Goal: Task Accomplishment & Management: Manage account settings

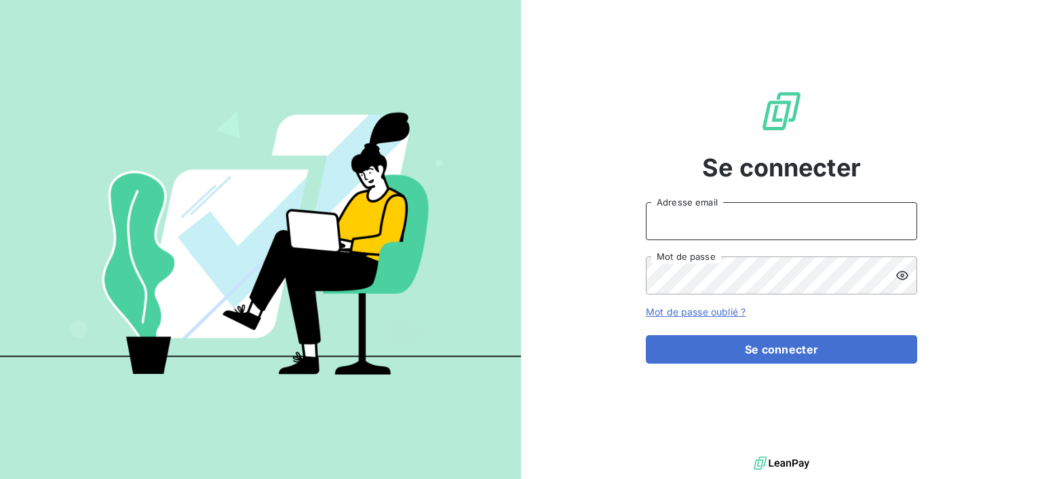
click at [824, 224] on input "Adresse email" at bounding box center [781, 221] width 271 height 38
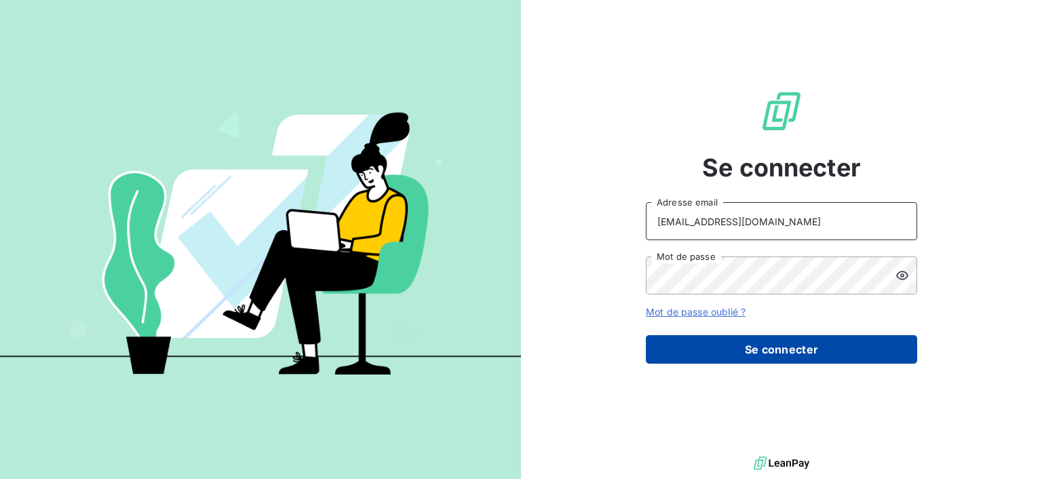
type input "[EMAIL_ADDRESS][DOMAIN_NAME]"
click at [770, 346] on button "Se connecter" at bounding box center [781, 349] width 271 height 29
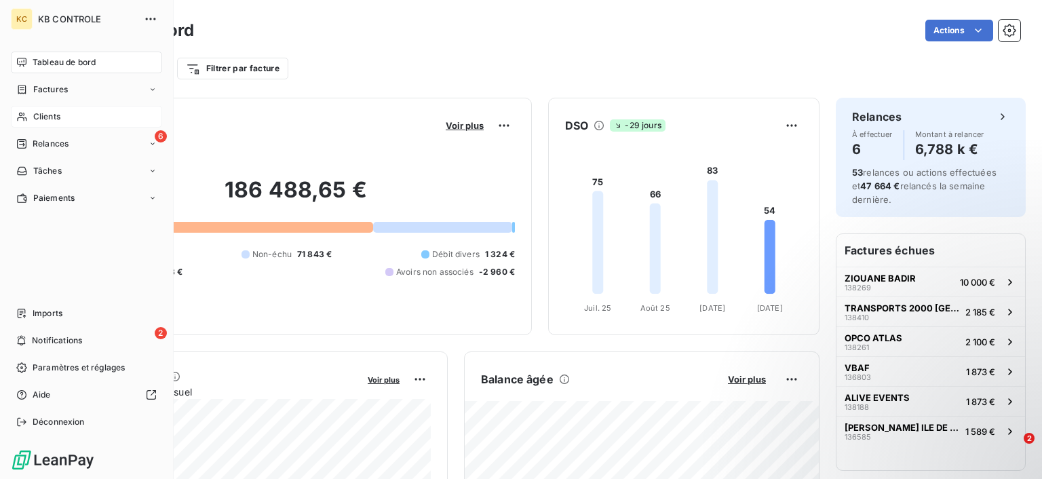
click at [32, 115] on div "Clients" at bounding box center [86, 117] width 151 height 22
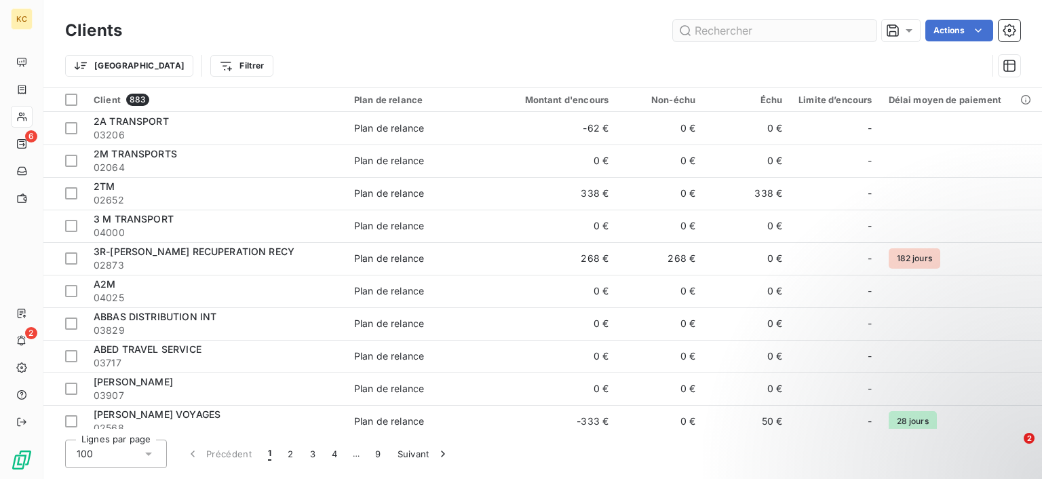
click at [793, 28] on input "text" at bounding box center [775, 31] width 204 height 22
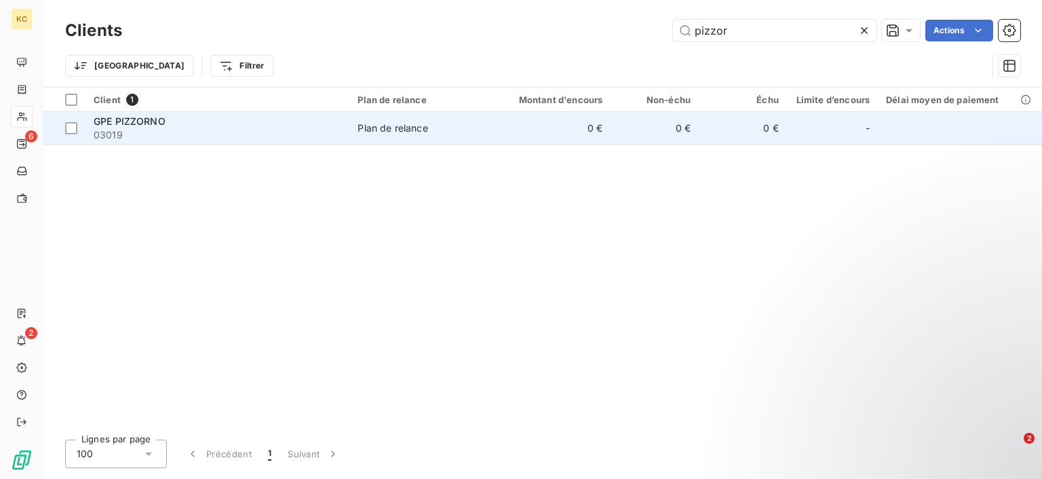
type input "pizzor"
click at [392, 131] on div "Plan de relance" at bounding box center [393, 128] width 70 height 14
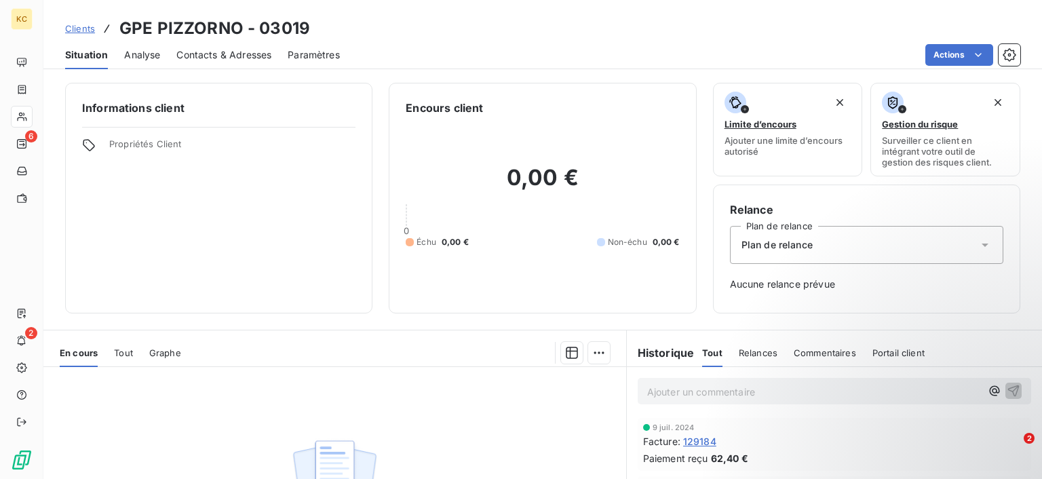
click at [878, 248] on div "Plan de relance" at bounding box center [866, 245] width 273 height 38
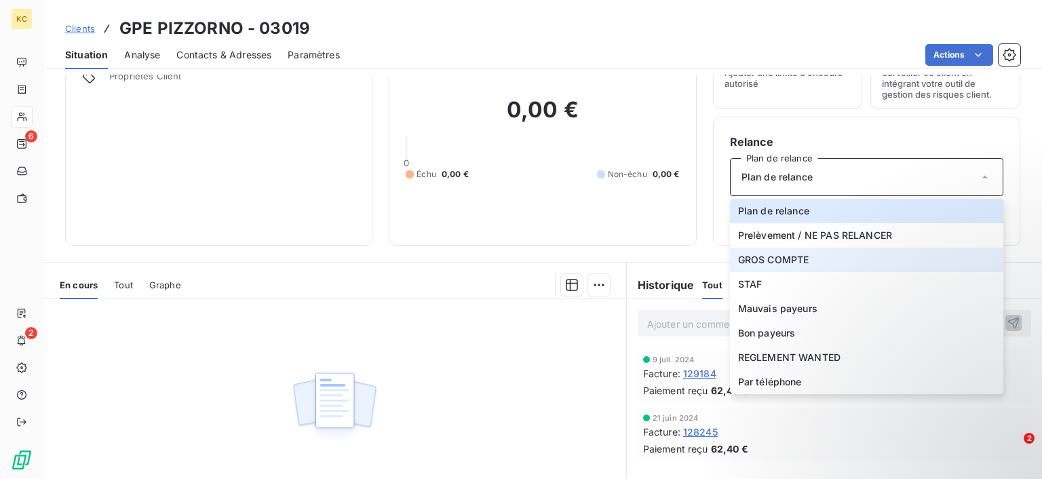
scroll to position [136, 0]
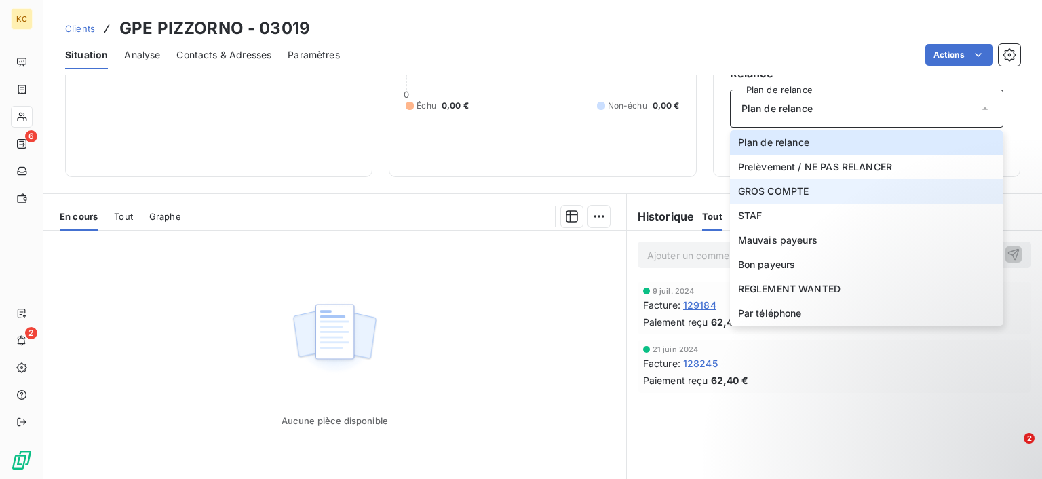
click at [883, 189] on li "GROS COMPTE" at bounding box center [866, 191] width 273 height 24
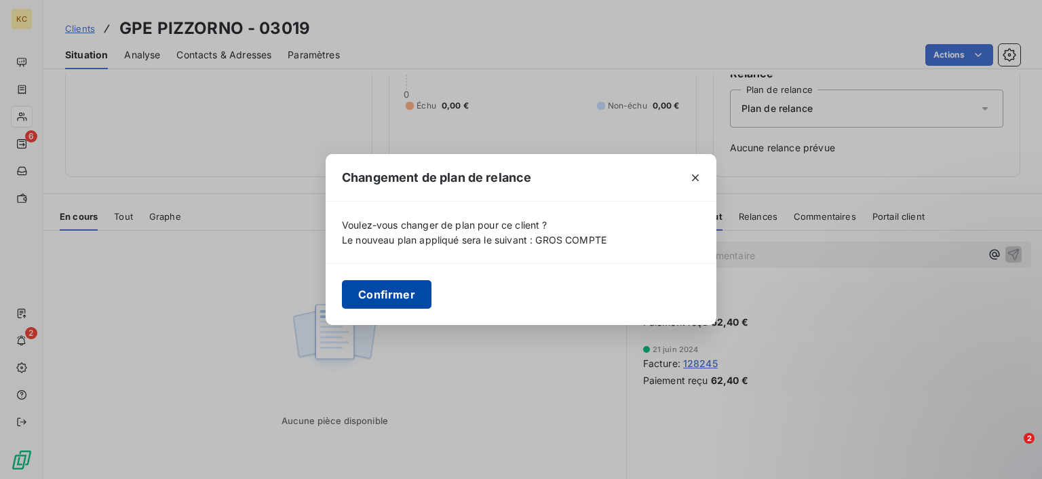
click at [400, 297] on button "Confirmer" at bounding box center [387, 294] width 90 height 29
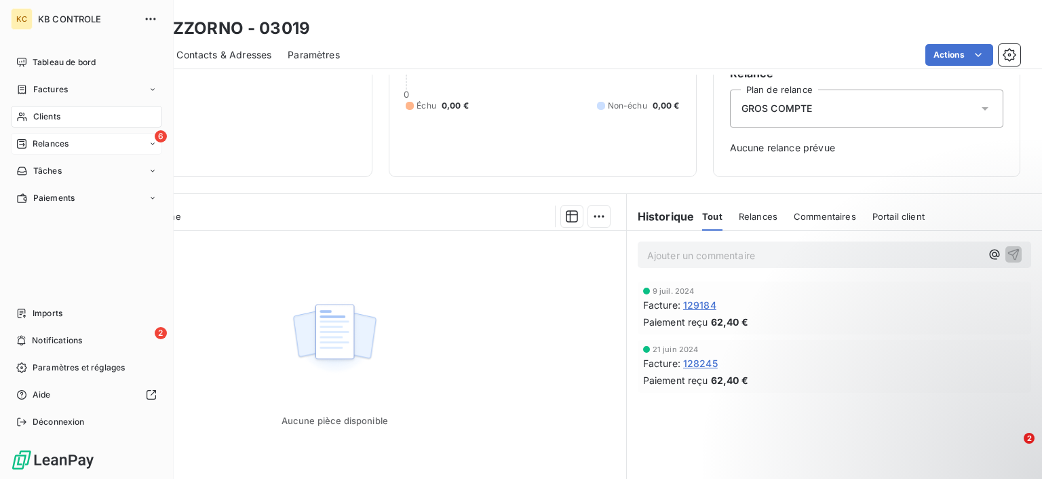
click at [65, 143] on span "Relances" at bounding box center [51, 144] width 36 height 12
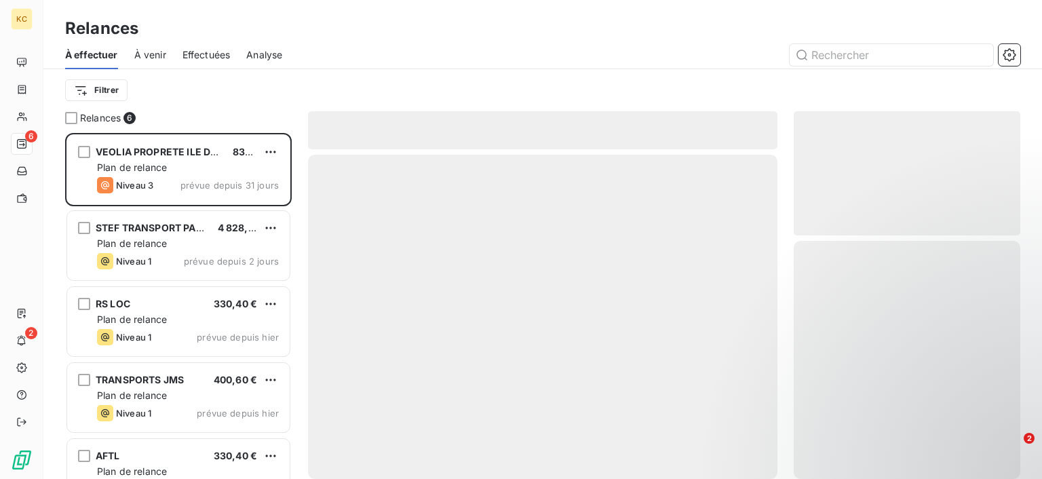
scroll to position [345, 226]
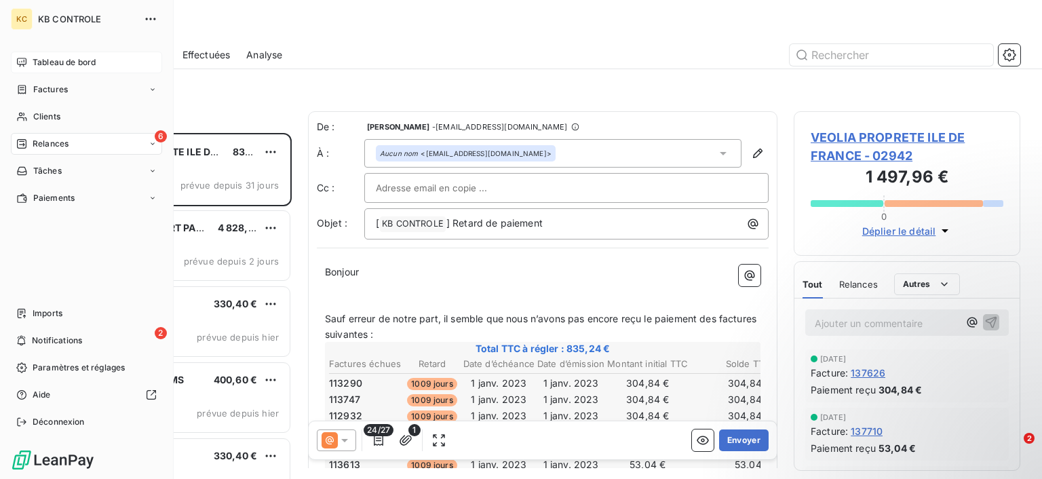
click at [86, 56] on div "Tableau de bord" at bounding box center [86, 63] width 151 height 22
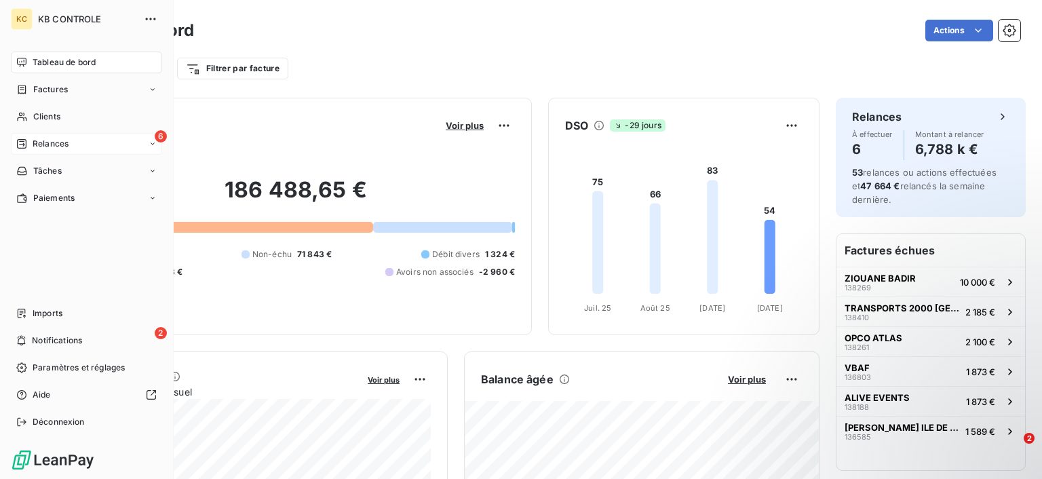
click at [67, 140] on span "Relances" at bounding box center [51, 144] width 36 height 12
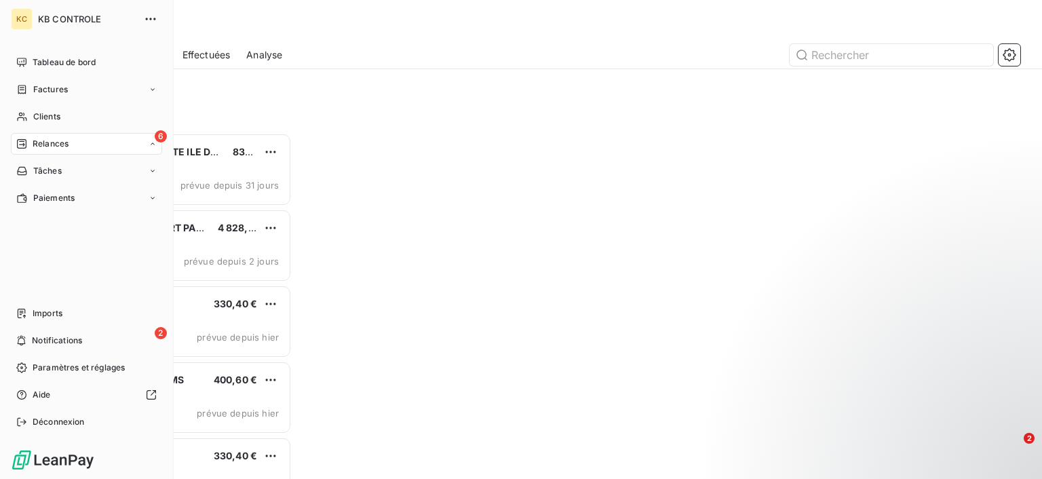
scroll to position [345, 226]
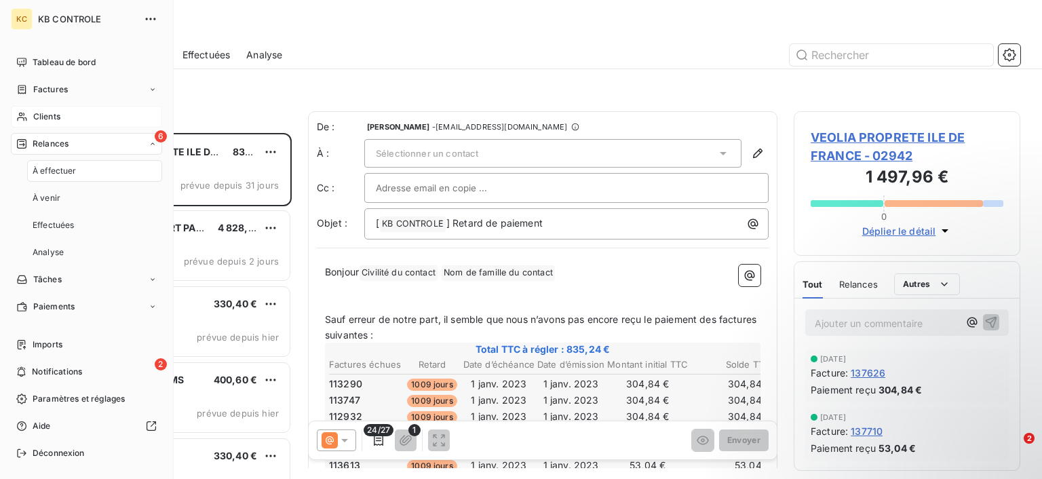
click at [63, 112] on div "Clients" at bounding box center [86, 117] width 151 height 22
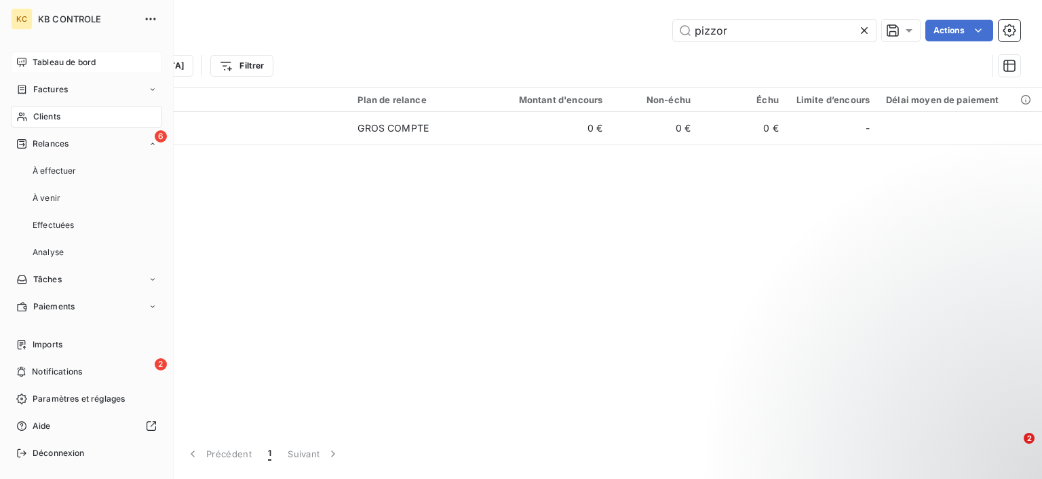
click at [89, 60] on span "Tableau de bord" at bounding box center [64, 62] width 63 height 12
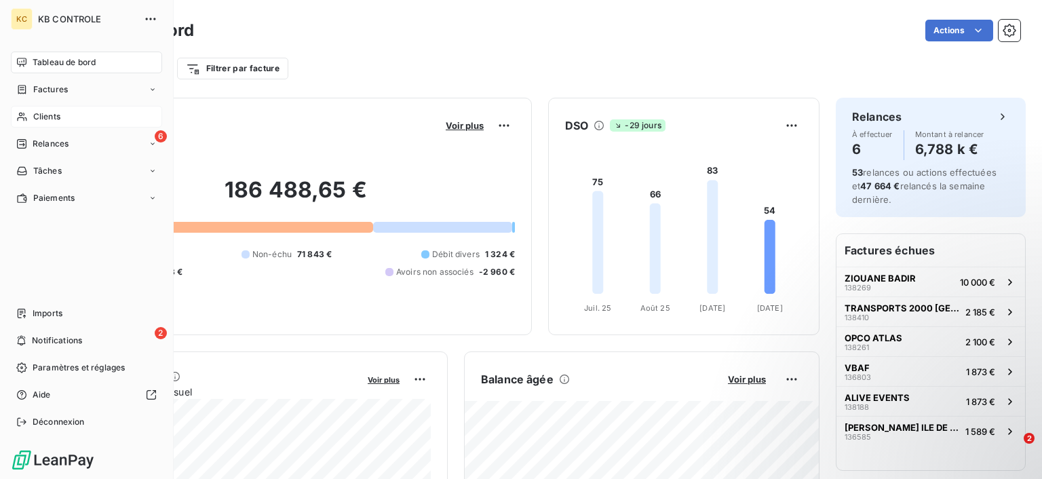
click at [44, 117] on span "Clients" at bounding box center [46, 117] width 27 height 12
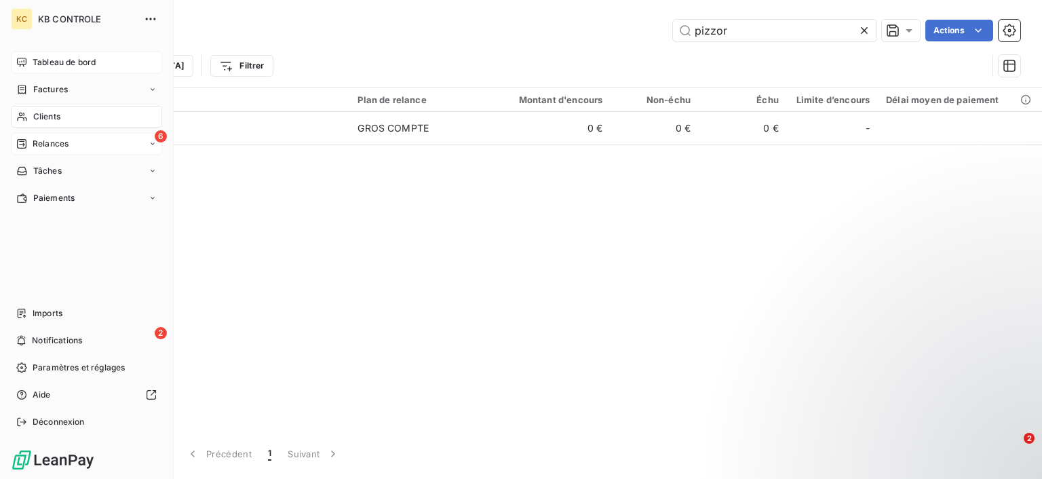
click at [86, 143] on div "6 Relances" at bounding box center [86, 144] width 151 height 22
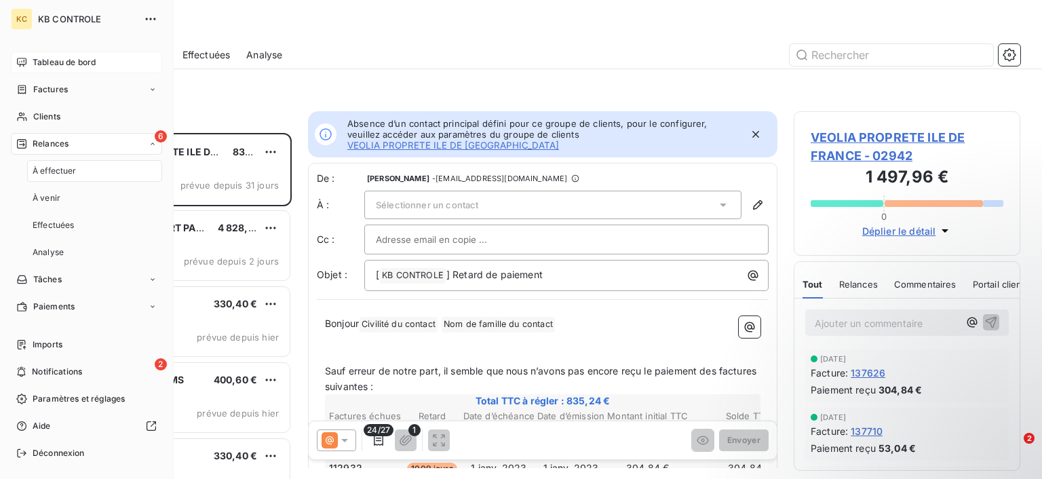
scroll to position [345, 226]
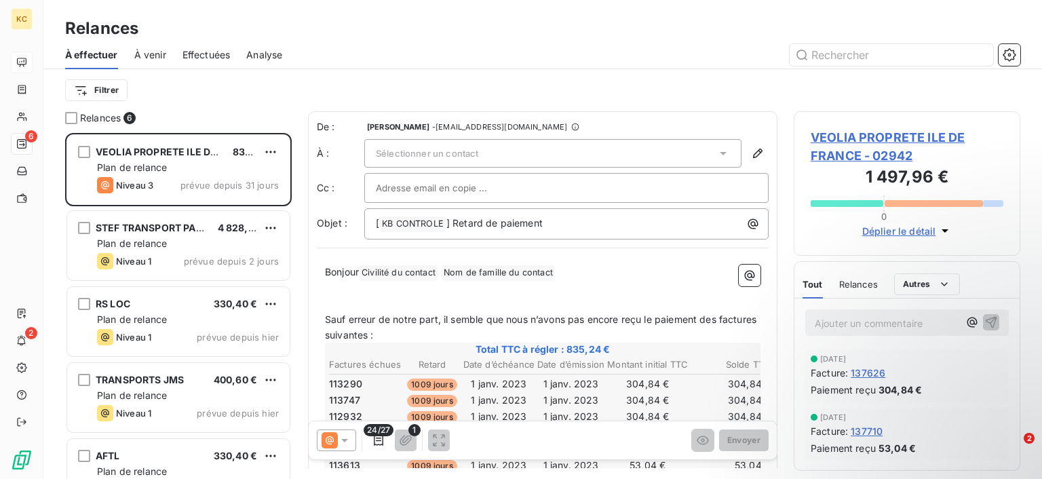
click at [158, 50] on span "À venir" at bounding box center [150, 55] width 32 height 14
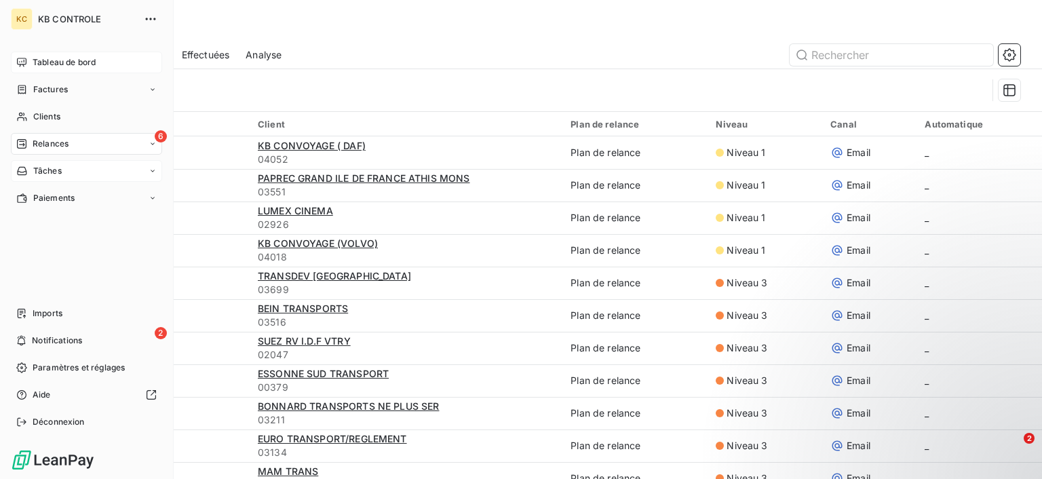
click at [31, 176] on div "Tâches" at bounding box center [38, 171] width 45 height 12
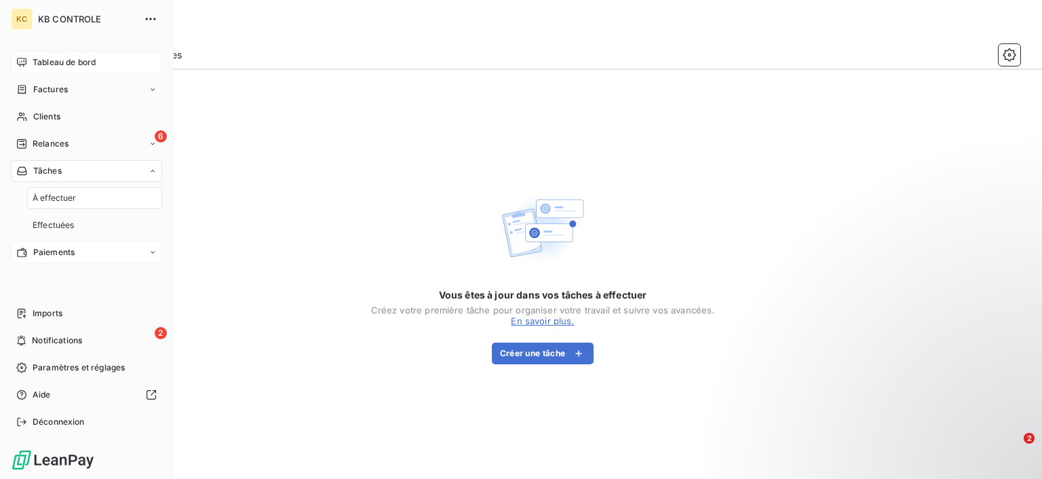
click at [64, 254] on span "Paiements" at bounding box center [53, 252] width 41 height 12
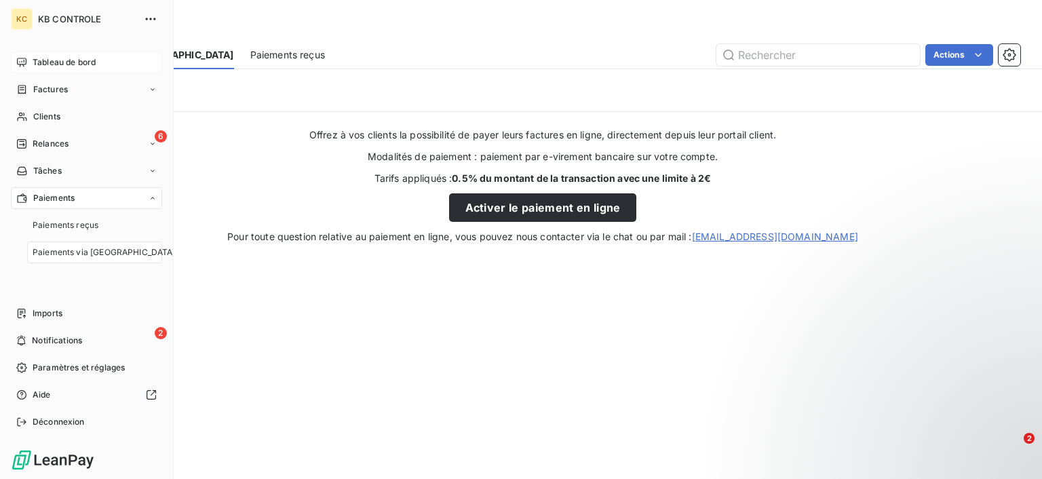
click at [64, 61] on span "Tableau de bord" at bounding box center [64, 62] width 63 height 12
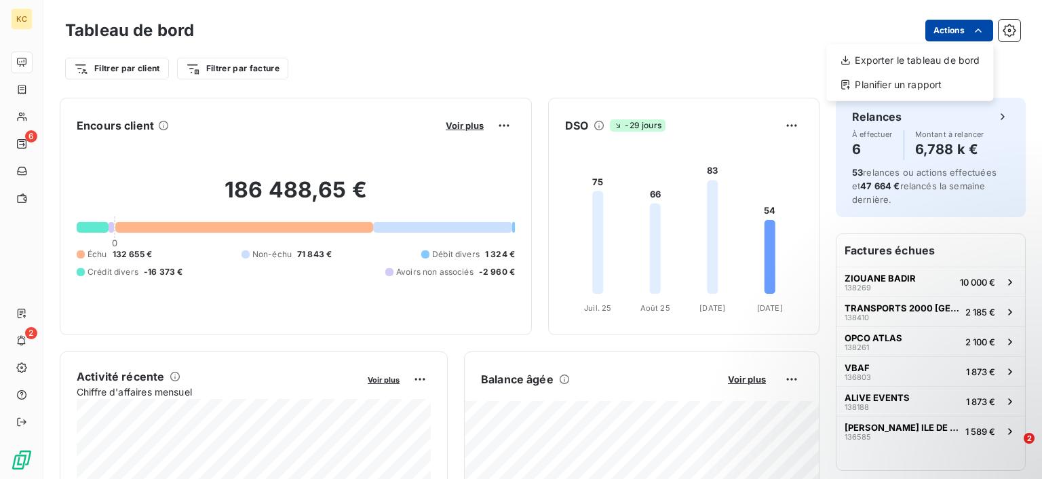
click at [957, 33] on html "KC 6 2 Tableau de bord Actions Exporter le tableau de bord Planifier un rapport…" at bounding box center [521, 239] width 1042 height 479
click at [873, 35] on html "KC 6 2 Tableau de bord Actions Exporter le tableau de bord Planifier un rapport…" at bounding box center [521, 239] width 1042 height 479
click at [1027, 33] on div "Tableau de bord Actions Filtrer par client Filtrer par facture" at bounding box center [542, 45] width 999 height 90
click at [1006, 33] on icon "button" at bounding box center [1009, 30] width 13 height 13
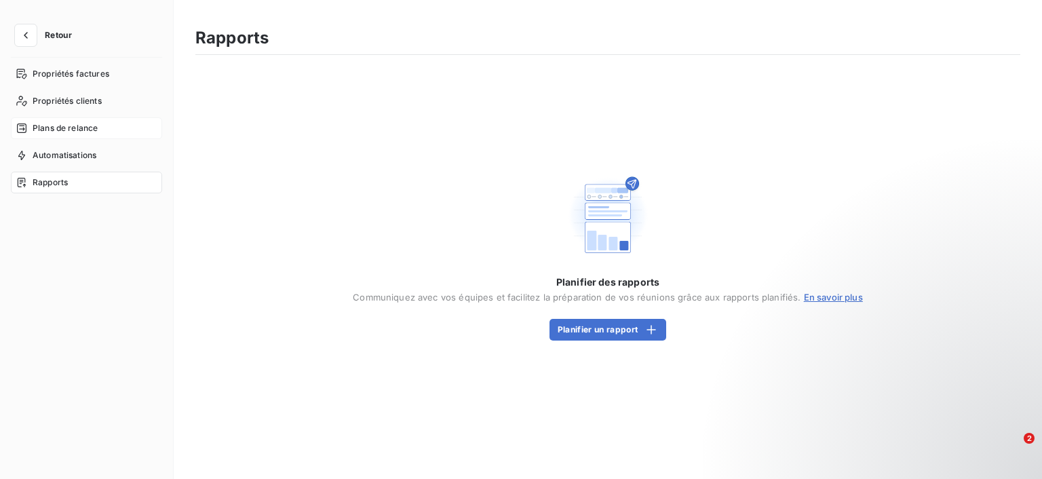
click at [72, 130] on span "Plans de relance" at bounding box center [65, 128] width 65 height 12
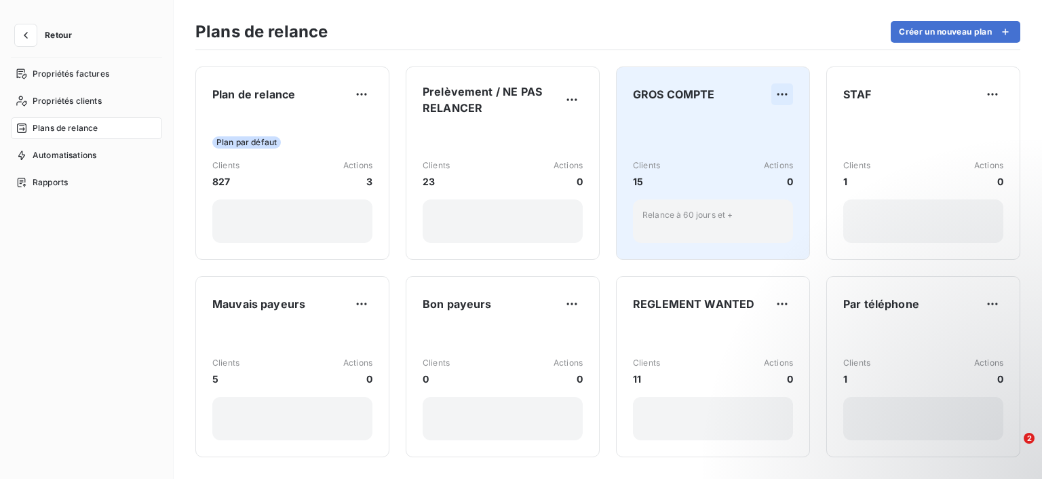
click at [792, 88] on html "Retour Propriétés factures Propriétés clients Plans de relance Automatisations …" at bounding box center [521, 239] width 1042 height 479
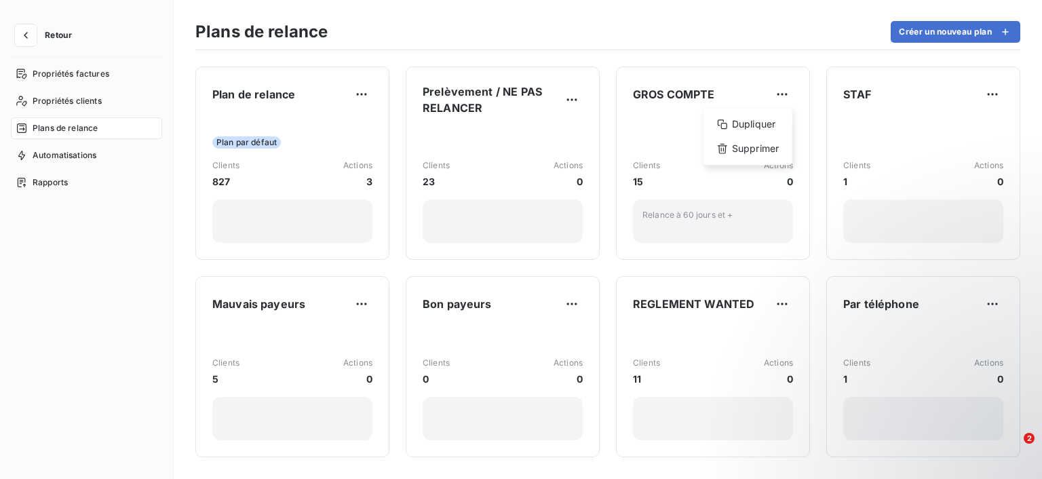
click at [666, 115] on html "Retour Propriétés factures Propriétés clients Plans de relance Automatisations …" at bounding box center [521, 239] width 1042 height 479
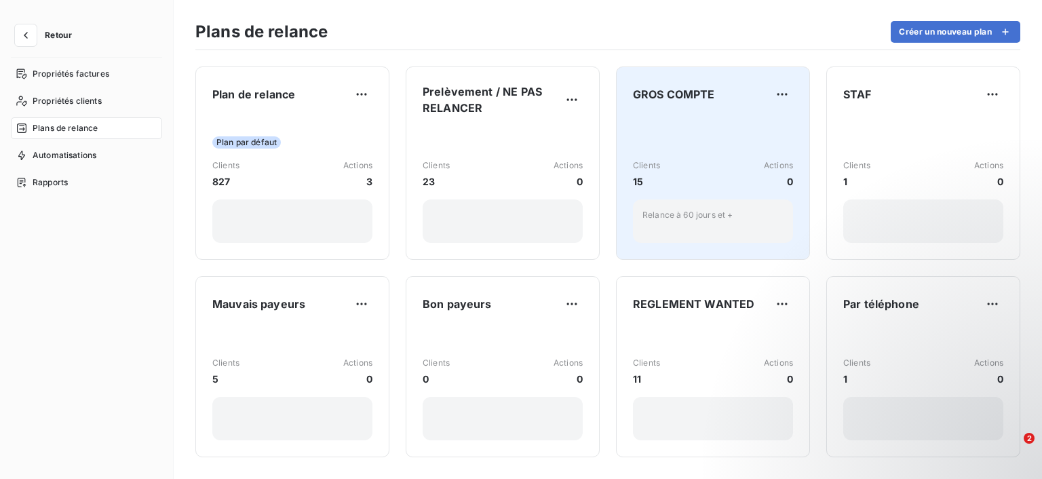
click at [677, 133] on div "Clients 15 Actions 0 Relance à 60 jours et +" at bounding box center [713, 179] width 160 height 127
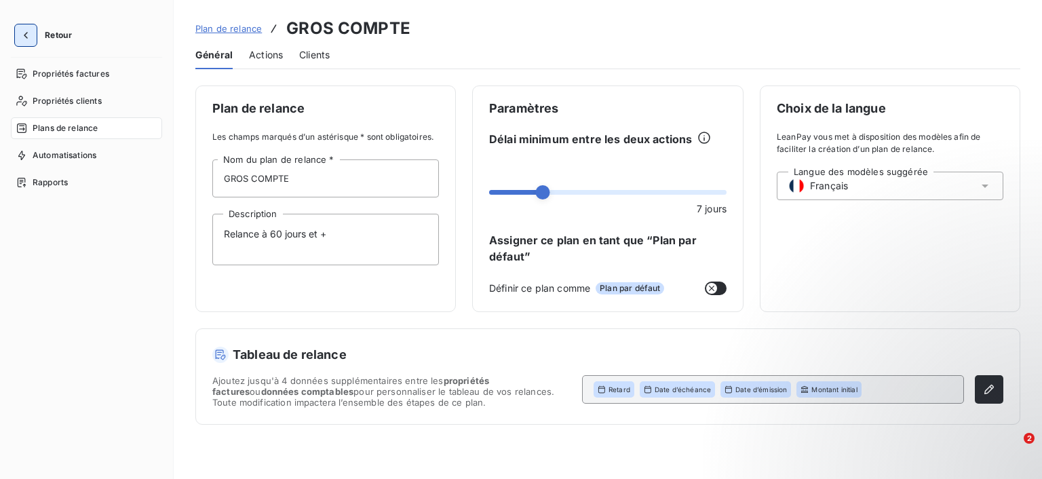
click at [22, 39] on icon "button" at bounding box center [26, 36] width 14 height 14
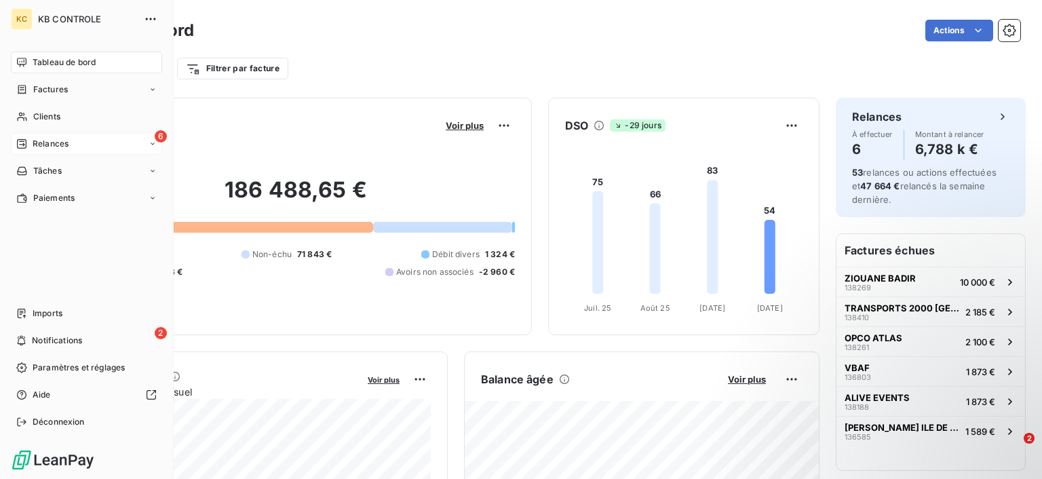
click at [56, 144] on span "Relances" at bounding box center [51, 144] width 36 height 12
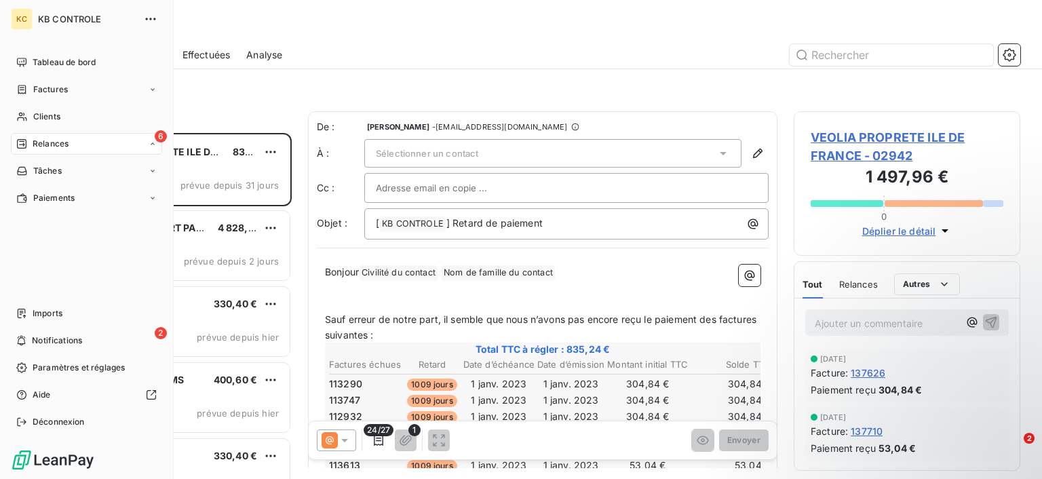
scroll to position [345, 226]
click at [52, 115] on span "Clients" at bounding box center [46, 117] width 27 height 12
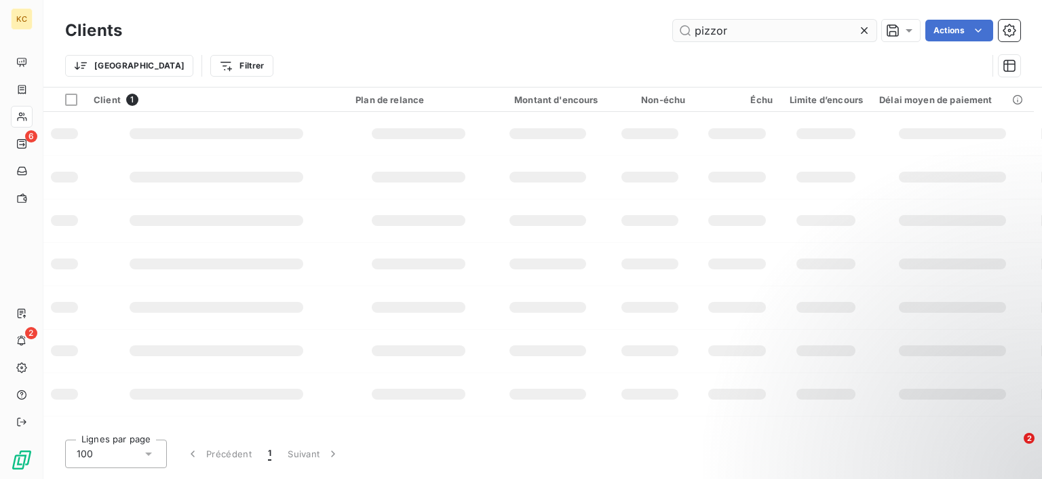
click at [827, 29] on input "pizzor" at bounding box center [775, 31] width 204 height 22
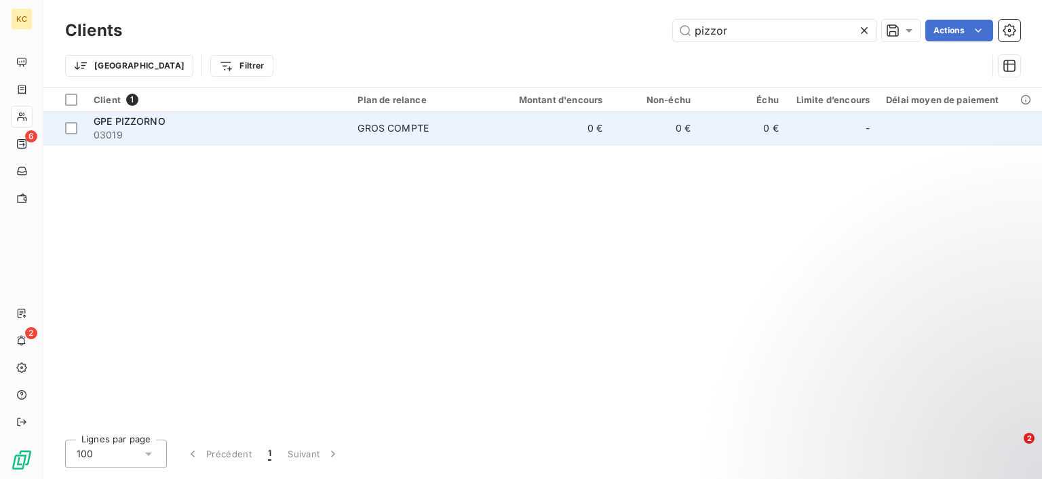
click at [416, 143] on td "GROS COMPTE" at bounding box center [420, 128] width 143 height 33
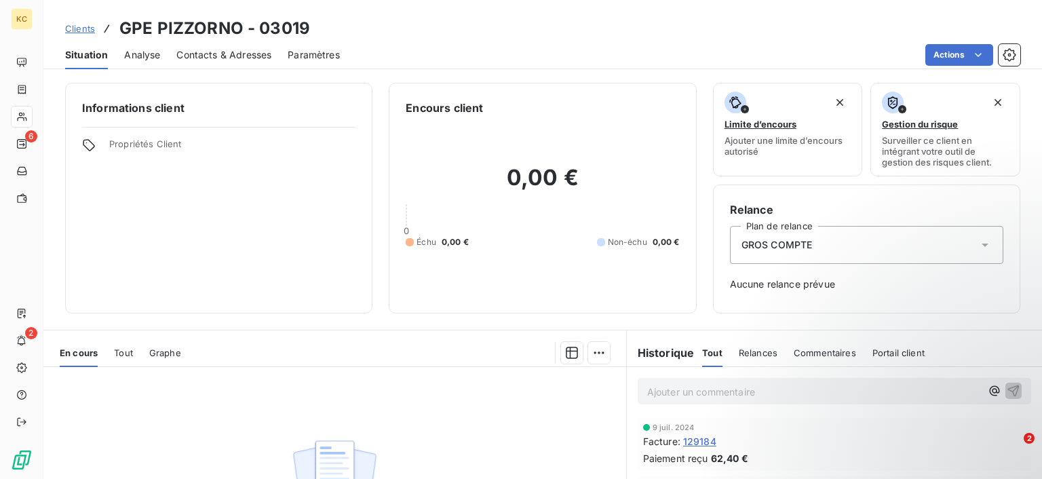
click at [794, 251] on div "GROS COMPTE" at bounding box center [866, 245] width 273 height 38
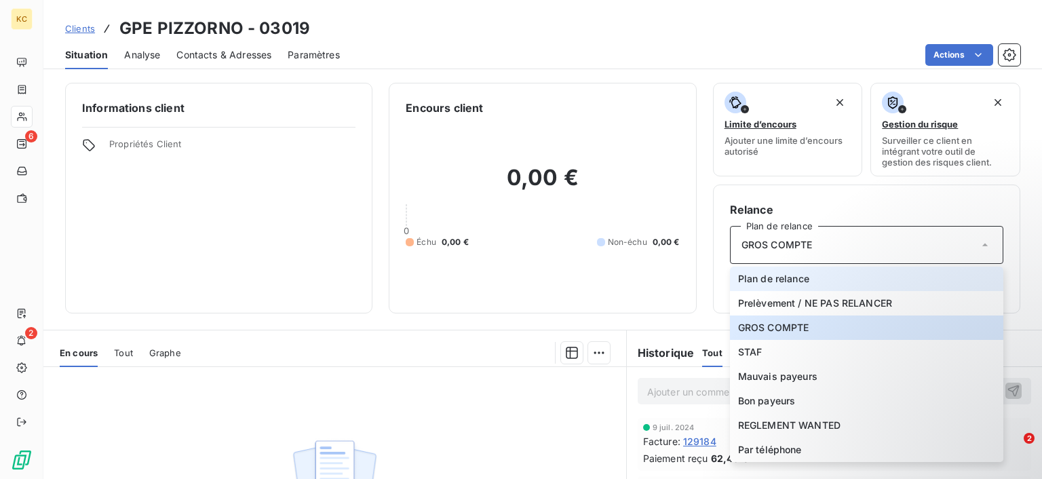
click at [826, 283] on li "Plan de relance" at bounding box center [866, 279] width 273 height 24
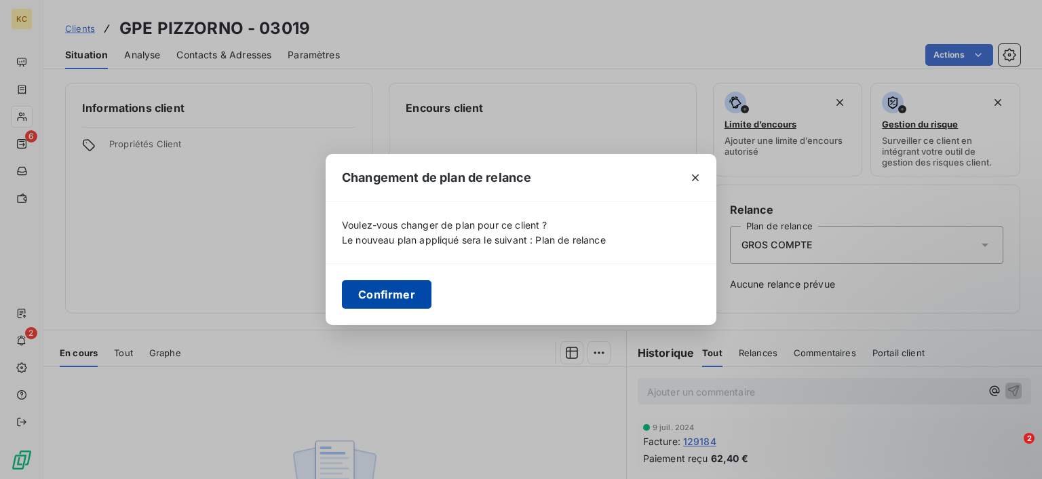
click at [370, 297] on button "Confirmer" at bounding box center [387, 294] width 90 height 29
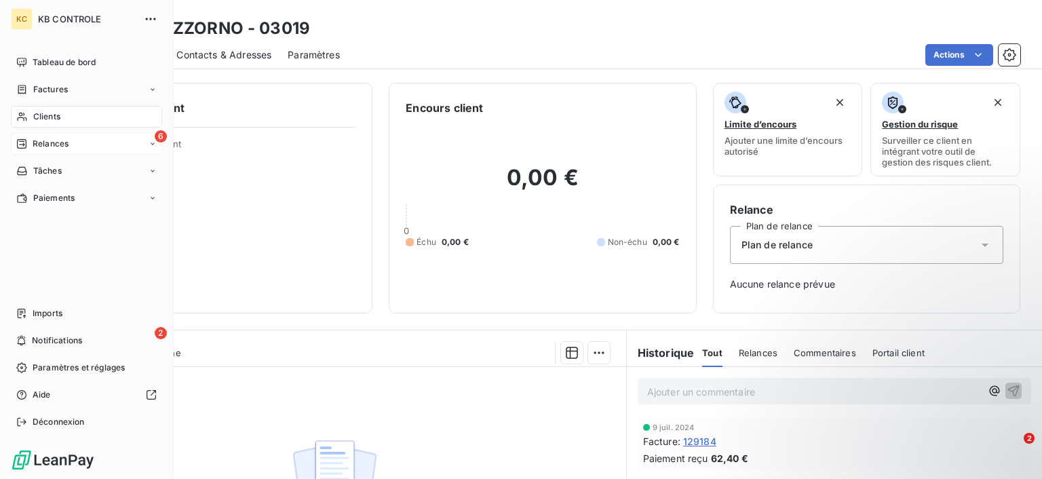
click at [38, 153] on div "6 Relances" at bounding box center [86, 144] width 151 height 22
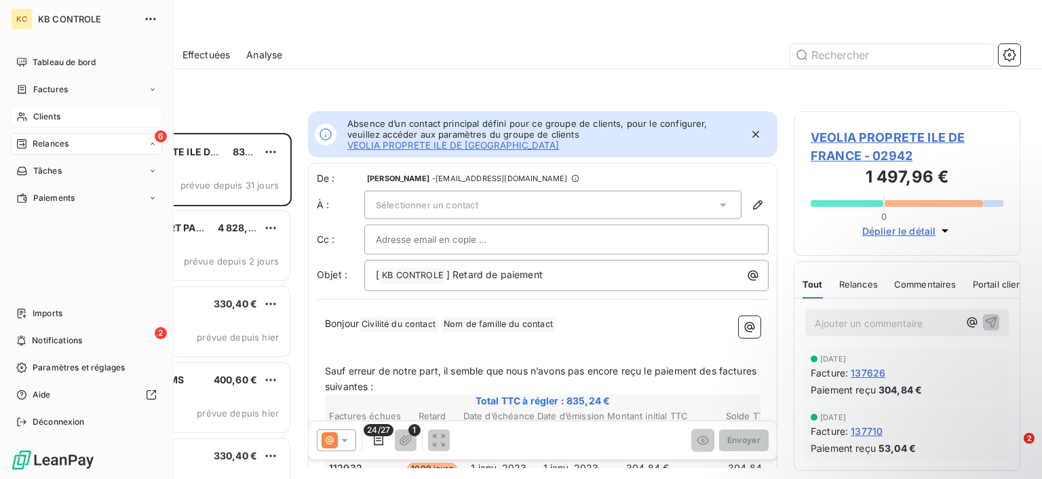
scroll to position [345, 226]
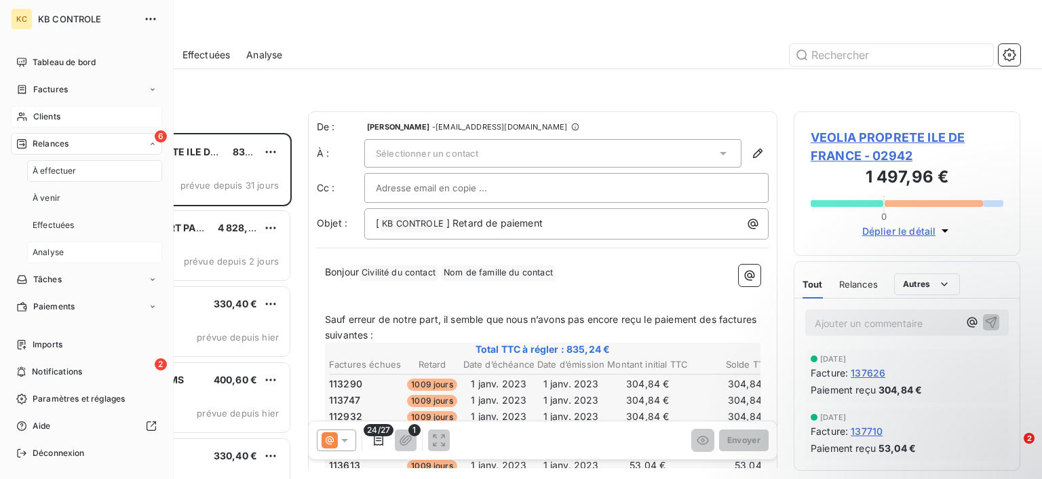
click at [56, 248] on span "Analyse" at bounding box center [48, 252] width 31 height 12
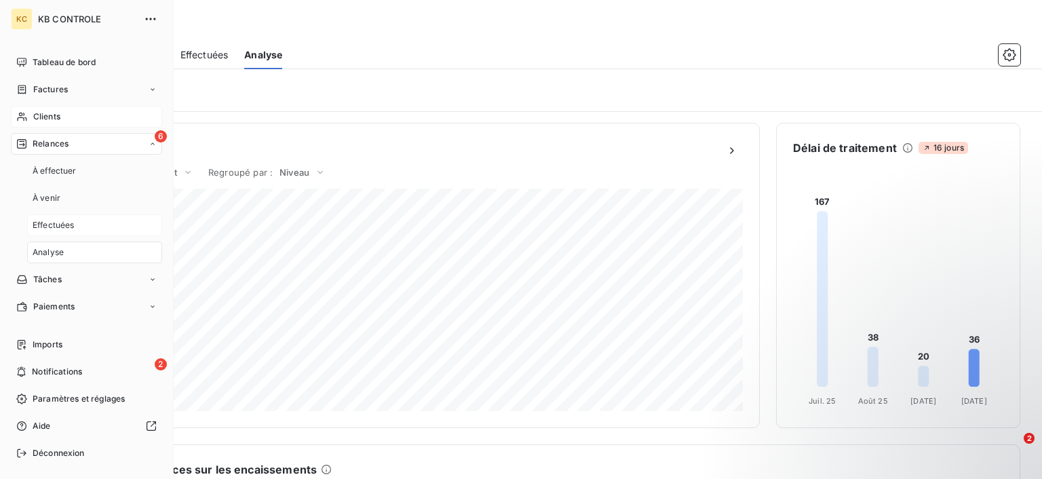
click at [81, 218] on div "Effectuées" at bounding box center [94, 225] width 135 height 22
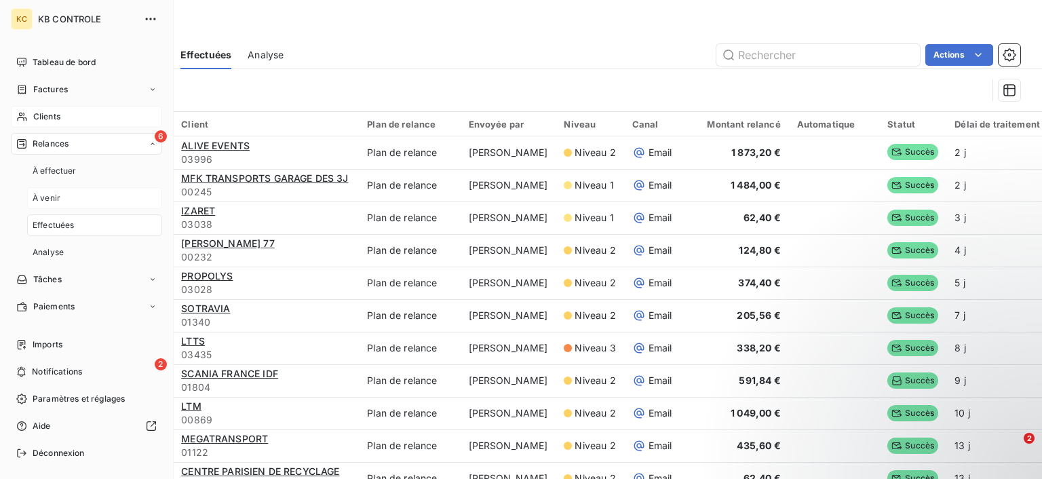
click at [91, 197] on div "À venir" at bounding box center [94, 198] width 135 height 22
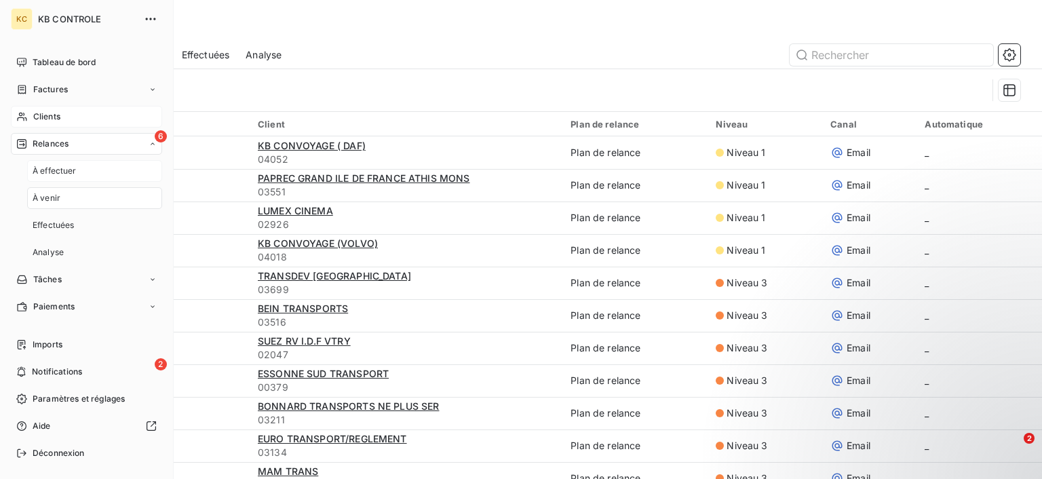
click at [105, 163] on div "À effectuer" at bounding box center [94, 171] width 135 height 22
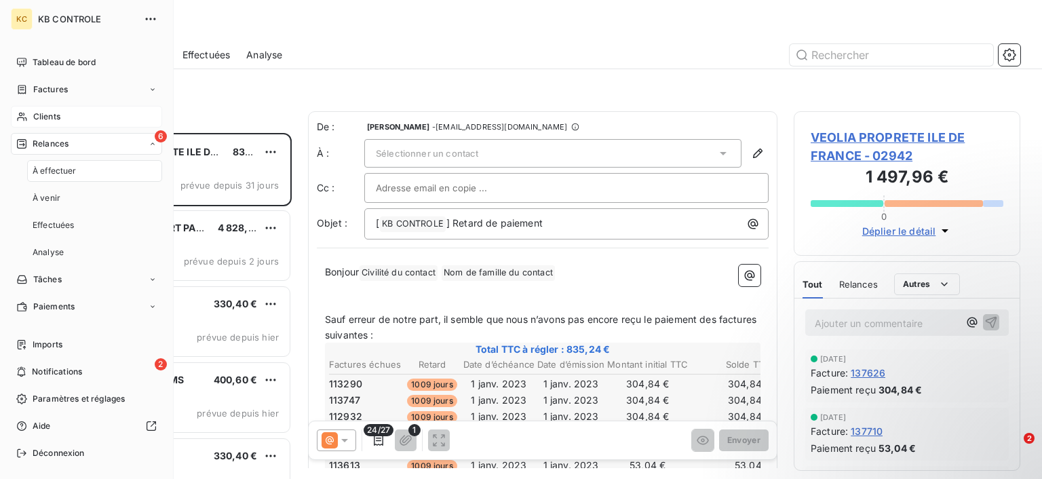
scroll to position [345, 226]
click at [105, 54] on div "Tableau de bord" at bounding box center [86, 63] width 151 height 22
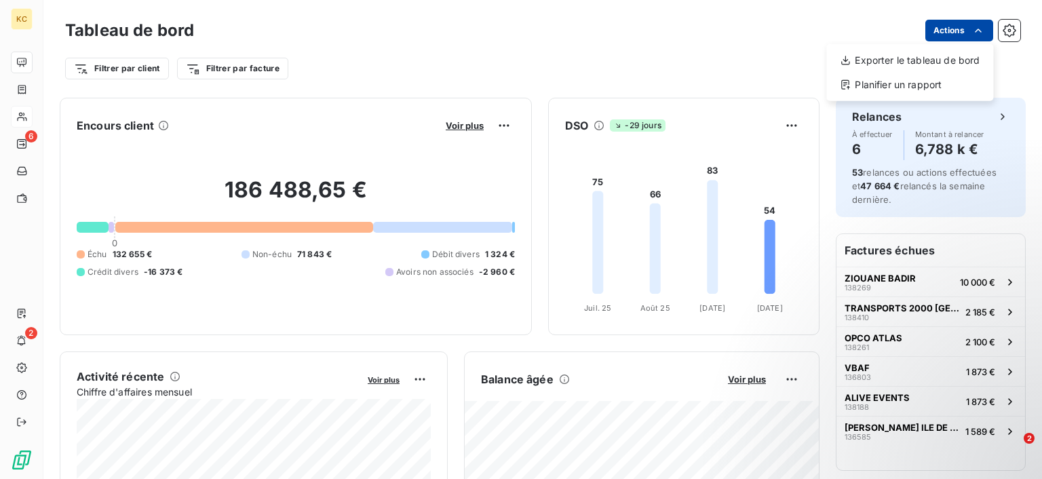
click at [966, 31] on html "KC 6 2 Tableau de bord Actions Exporter le tableau de bord Planifier un rapport…" at bounding box center [521, 239] width 1042 height 479
click at [1014, 30] on html "KC 6 2 Tableau de bord Actions Filtrer par client Filtrer par facture Encours c…" at bounding box center [521, 239] width 1042 height 479
click at [1014, 30] on icon "button" at bounding box center [1010, 31] width 14 height 14
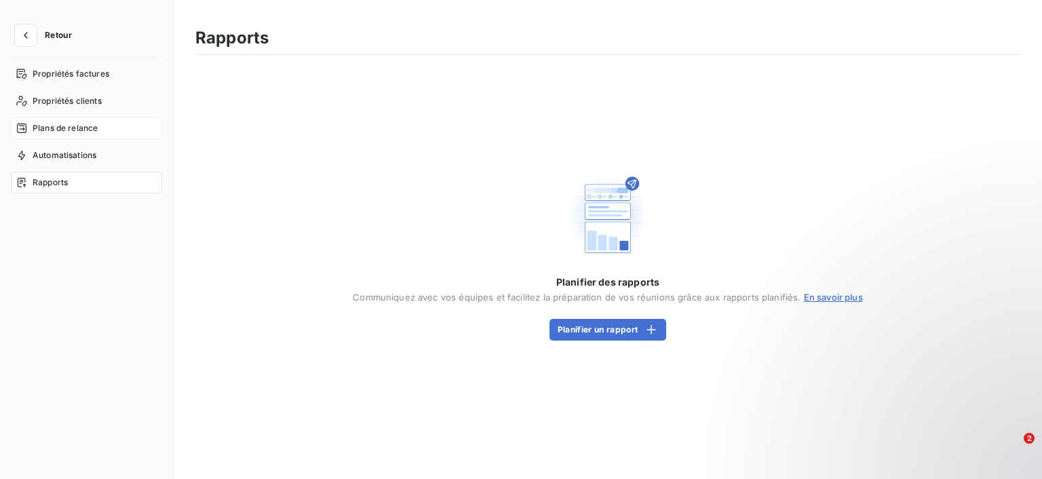
click at [98, 134] on div "Plans de relance" at bounding box center [86, 128] width 151 height 22
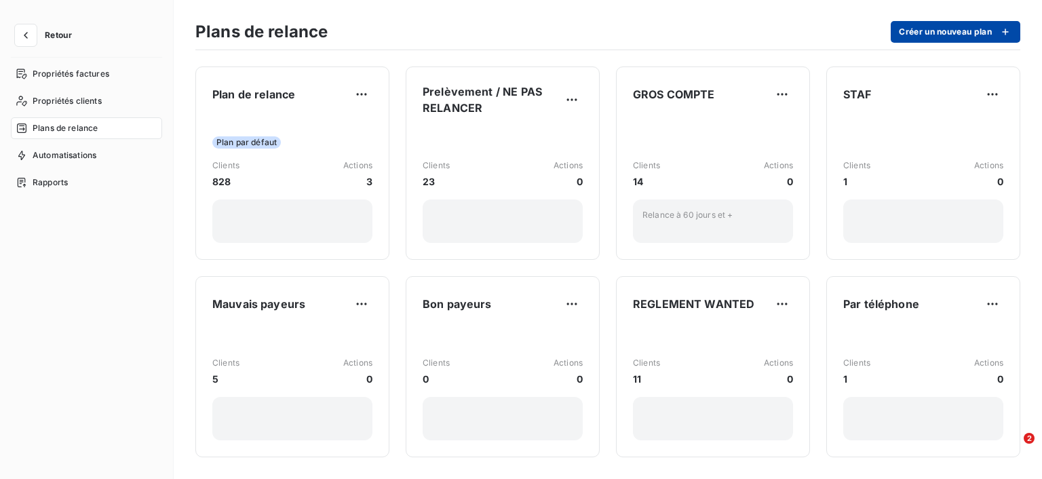
click at [972, 37] on button "Créer un nouveau plan" at bounding box center [956, 32] width 130 height 22
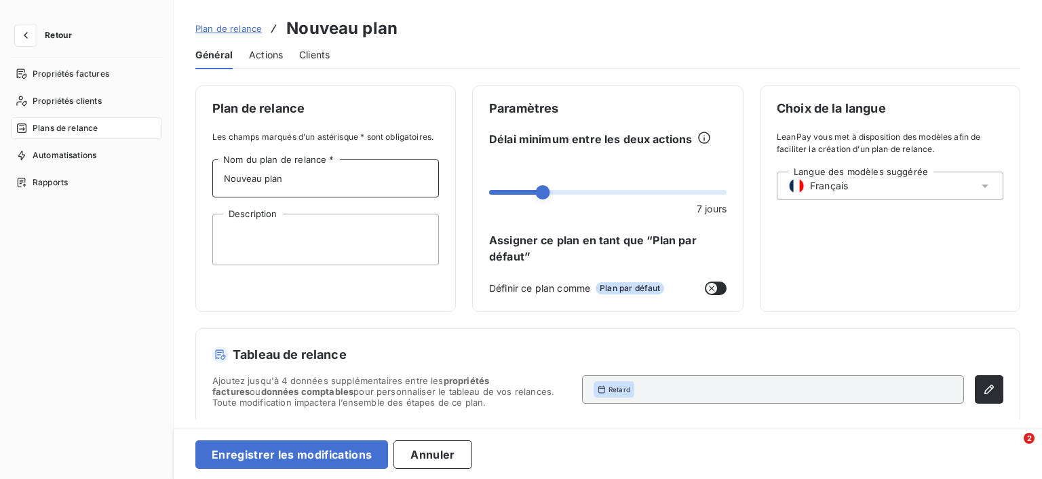
drag, startPoint x: 287, startPoint y: 185, endPoint x: 132, endPoint y: 206, distance: 156.1
click at [212, 197] on input "Nouveau plan" at bounding box center [325, 178] width 227 height 38
type input "Paiement jours"
drag, startPoint x: 331, startPoint y: 185, endPoint x: 55, endPoint y: 180, distance: 276.2
click at [212, 183] on input "Paiement jours" at bounding box center [325, 178] width 227 height 38
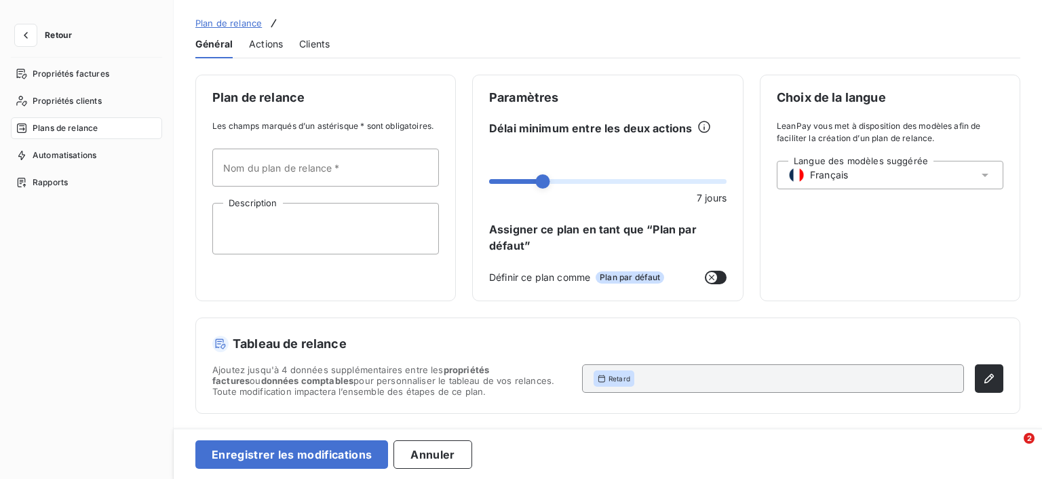
click at [436, 468] on div "Enregistrer les modifications Annuler" at bounding box center [608, 453] width 869 height 51
click at [438, 466] on button "Annuler" at bounding box center [433, 454] width 78 height 29
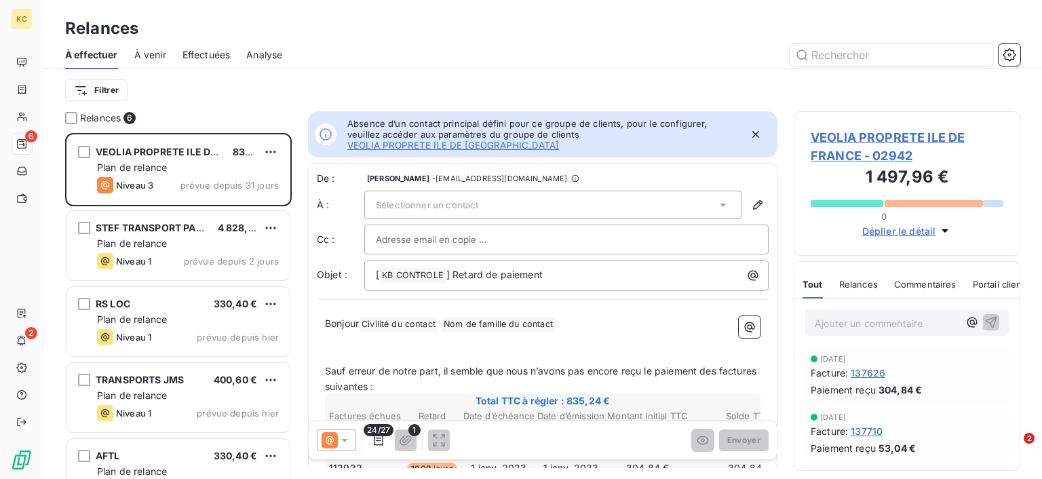
scroll to position [345, 226]
